Goal: Find specific page/section: Find specific page/section

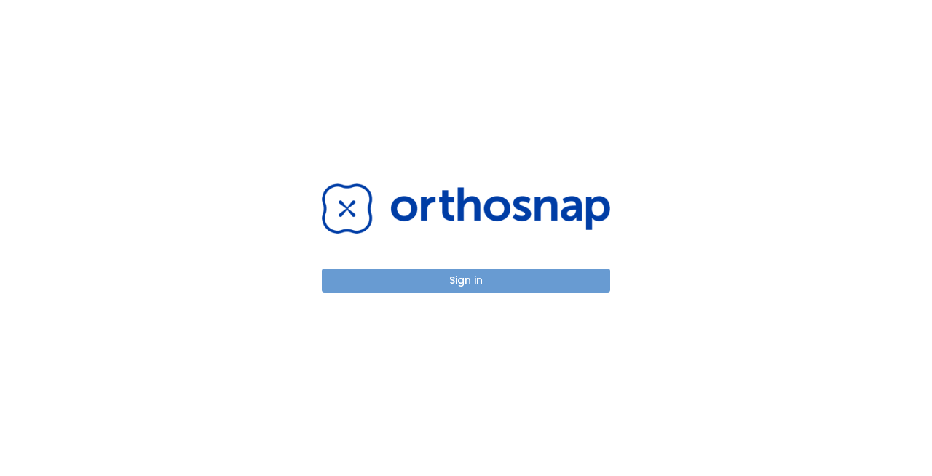
click at [473, 283] on button "Sign in" at bounding box center [466, 281] width 288 height 24
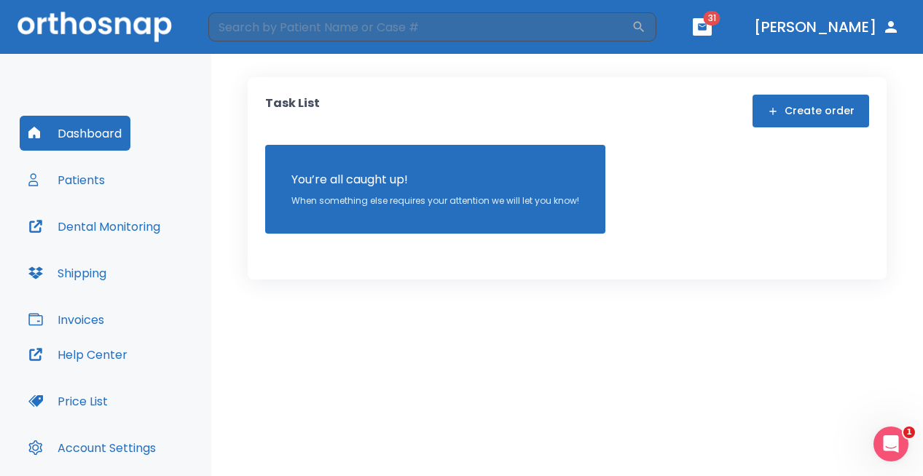
click at [95, 320] on button "Invoices" at bounding box center [66, 319] width 93 height 35
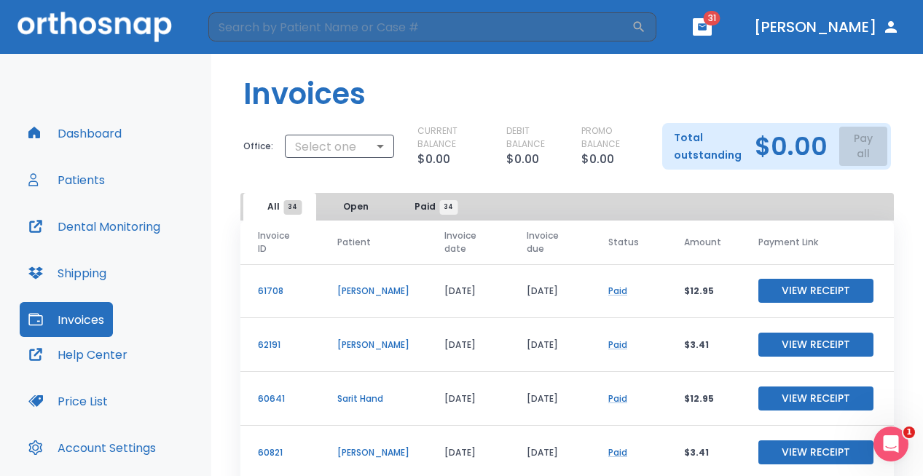
click at [90, 187] on button "Patients" at bounding box center [67, 179] width 94 height 35
